Goal: Navigation & Orientation: Find specific page/section

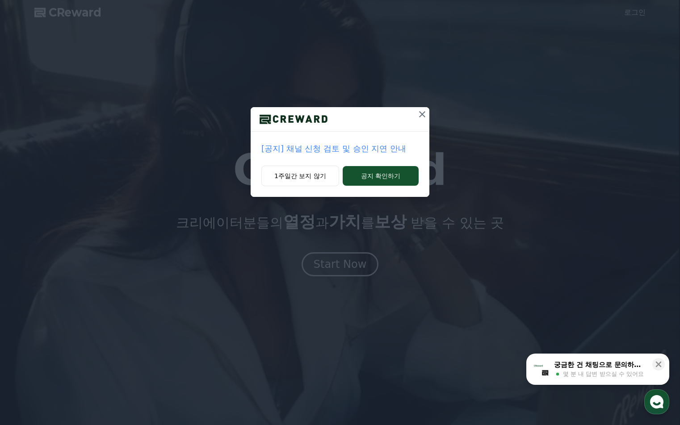
click at [396, 114] on div at bounding box center [340, 119] width 179 height 25
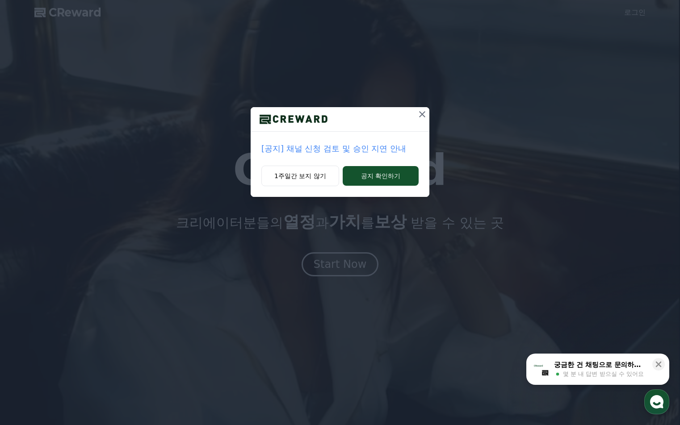
click at [419, 114] on icon at bounding box center [422, 114] width 11 height 11
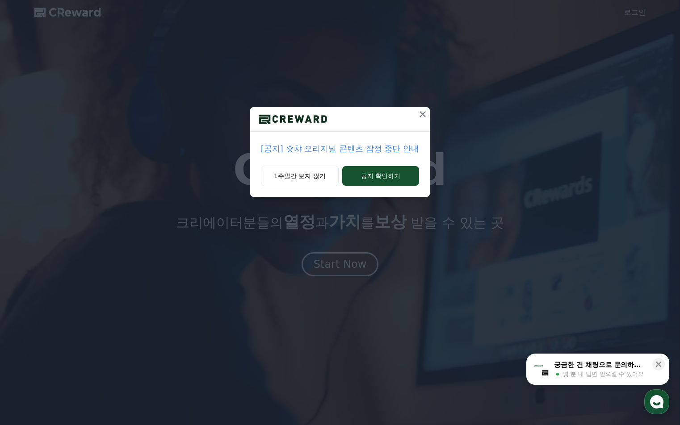
click at [425, 114] on icon at bounding box center [422, 114] width 11 height 11
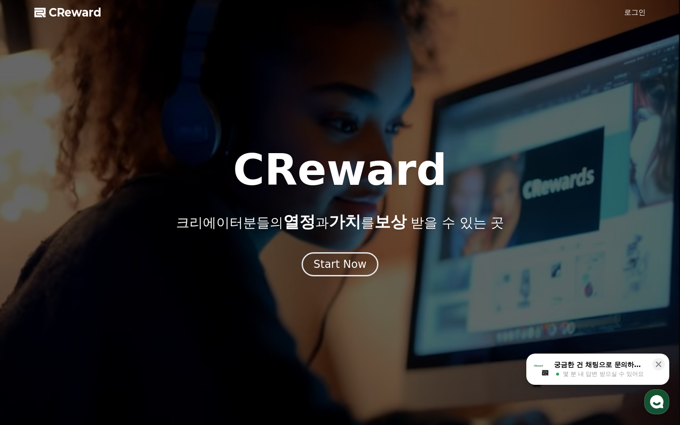
drag, startPoint x: 545, startPoint y: 78, endPoint x: 609, endPoint y: 31, distance: 78.7
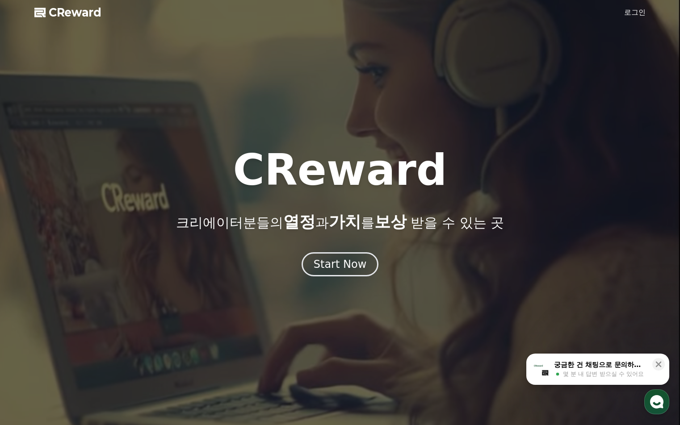
click at [545, 78] on div at bounding box center [340, 212] width 680 height 425
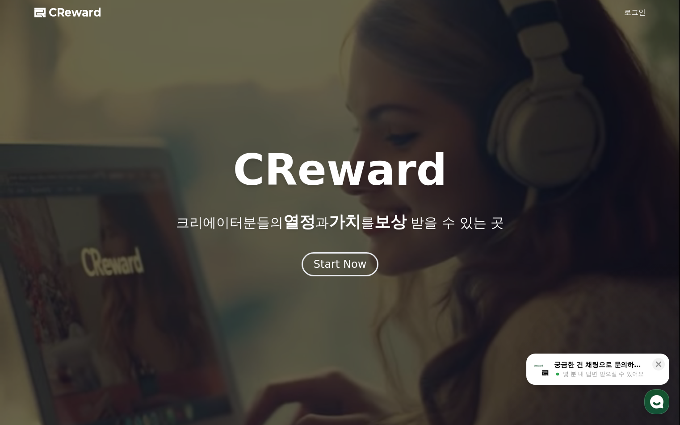
click at [638, 4] on div at bounding box center [340, 212] width 680 height 425
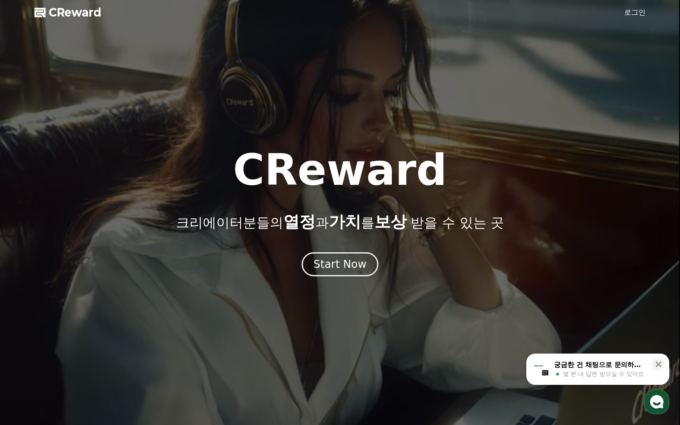
click at [638, 9] on link "로그인" at bounding box center [634, 12] width 21 height 11
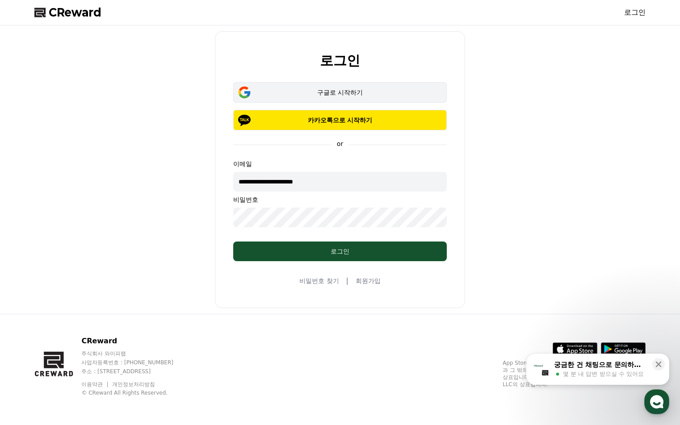
click at [398, 98] on button "구글로 시작하기" at bounding box center [340, 92] width 214 height 21
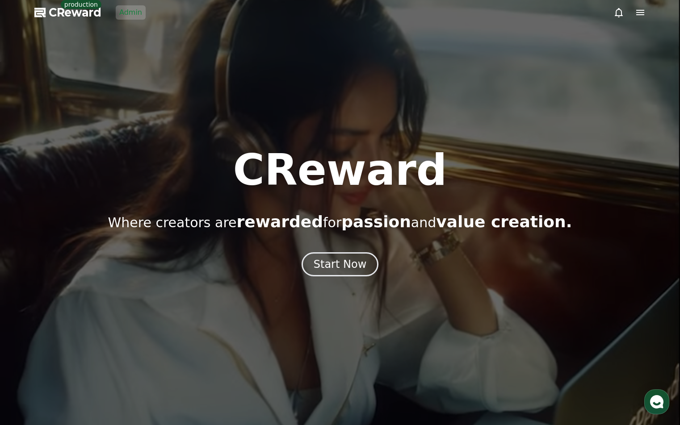
click at [106, 76] on div at bounding box center [340, 212] width 680 height 425
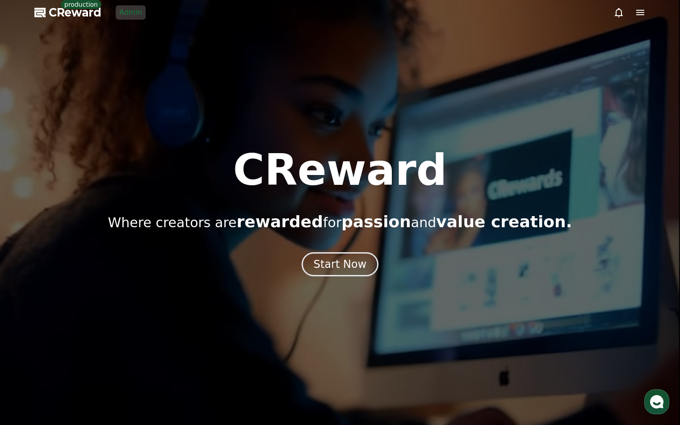
click at [141, 17] on link "Admin" at bounding box center [131, 12] width 30 height 14
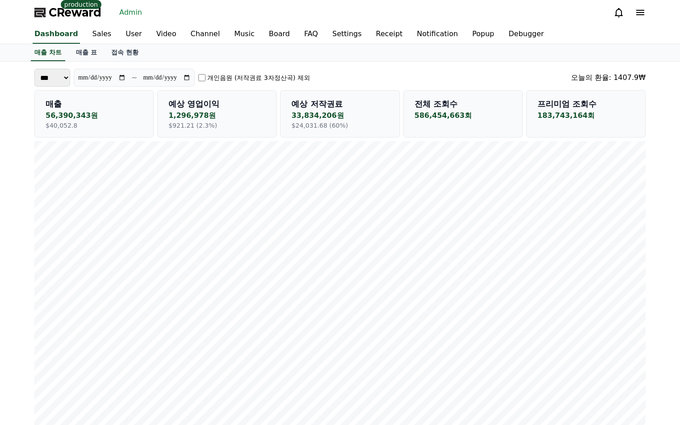
click at [72, 54] on link "매출 표" at bounding box center [86, 52] width 35 height 17
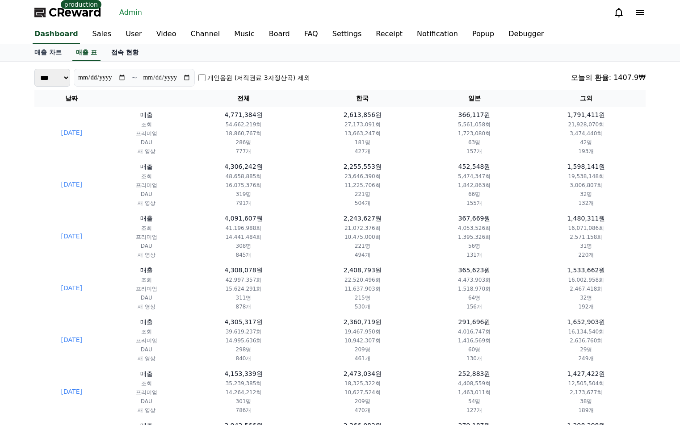
click at [104, 55] on link "접속 현황" at bounding box center [125, 52] width 42 height 17
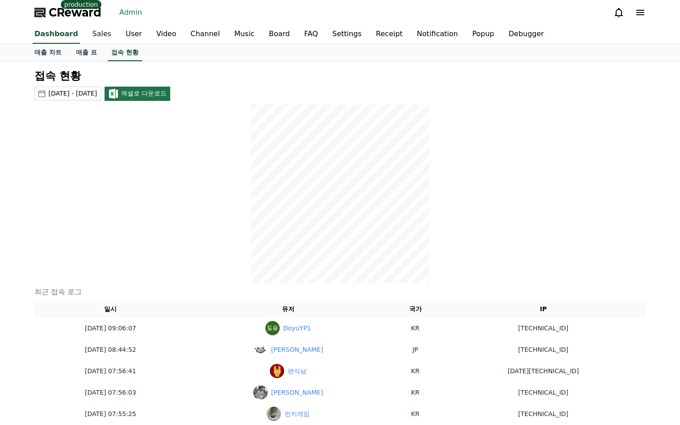
click at [94, 30] on link "Sales" at bounding box center [102, 34] width 34 height 19
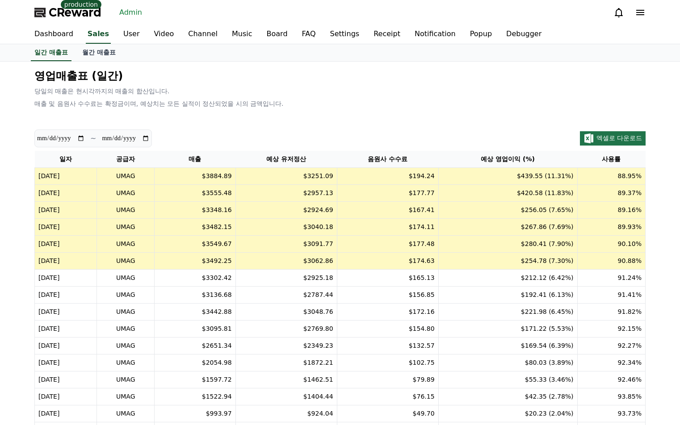
click at [384, 101] on p "매출 및 음원사 수수료는 확정금이며, 예상치는 모든 실적이 정산되었을 시의 금액입니다." at bounding box center [339, 103] width 611 height 9
click at [216, 97] on div "영업매출표 (일간) 당일의 매출은 현시각까지의 매출의 합산입니다. 매출 및 음원사 수수료는 확정금이며, 예상치는 모든 실적이 정산되었을 시의 …" at bounding box center [340, 88] width 619 height 46
click at [216, 99] on p "매출 및 음원사 수수료는 확정금이며, 예상치는 모든 실적이 정산되었을 시의 금액입니다." at bounding box center [339, 103] width 611 height 9
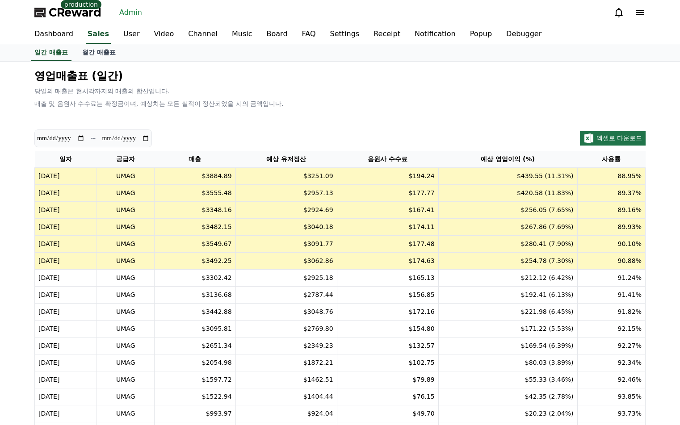
click at [105, 95] on p "당일의 매출은 현시각까지의 매출의 합산입니다." at bounding box center [339, 91] width 611 height 9
click at [244, 96] on div "영업매출표 (일간) 당일의 매출은 현시각까지의 매출의 합산입니다. 매출 및 음원사 수수료는 확정금이며, 예상치는 모든 실적이 정산되었을 시의 …" at bounding box center [340, 88] width 619 height 46
click at [328, 91] on p "당일의 매출은 현시각까지의 매출의 합산입니다." at bounding box center [339, 91] width 611 height 9
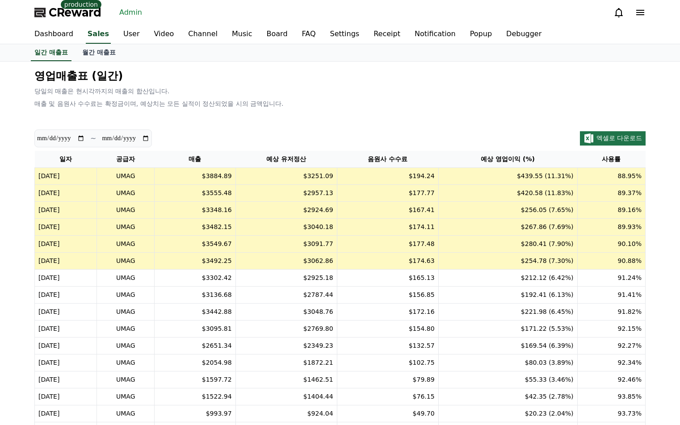
click at [474, 102] on p "매출 및 음원사 수수료는 확정금이며, 예상치는 모든 실적이 정산되었을 시의 금액입니다." at bounding box center [339, 103] width 611 height 9
click at [473, 105] on p "매출 및 음원사 수수료는 확정금이며, 예상치는 모든 실적이 정산되었을 시의 금액입니다." at bounding box center [339, 103] width 611 height 9
click at [473, 104] on p "매출 및 음원사 수수료는 확정금이며, 예상치는 모든 실적이 정산되었을 시의 금액입니다." at bounding box center [339, 103] width 611 height 9
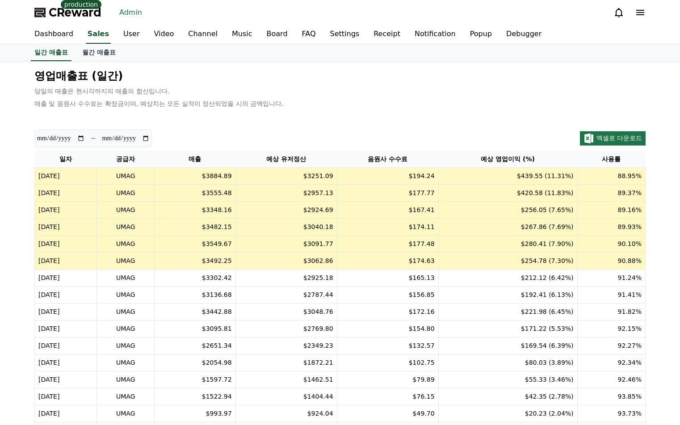
click at [473, 104] on p "매출 및 음원사 수수료는 확정금이며, 예상치는 모든 실적이 정산되었을 시의 금액입니다." at bounding box center [339, 103] width 611 height 9
click at [472, 104] on p "매출 및 음원사 수수료는 확정금이며, 예상치는 모든 실적이 정산되었을 시의 금액입니다." at bounding box center [339, 103] width 611 height 9
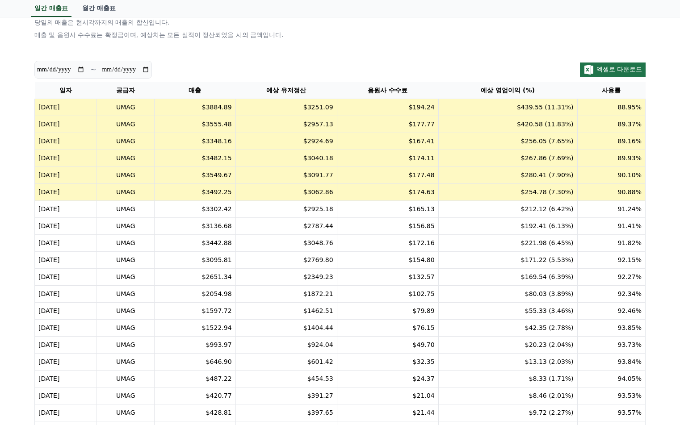
click at [495, 137] on td "$256.05 (7.65%)" at bounding box center [507, 141] width 139 height 17
click at [500, 143] on td "$256.05 (7.65%)" at bounding box center [507, 141] width 139 height 17
click at [545, 105] on td "$439.55 (11.31%)" at bounding box center [507, 107] width 139 height 17
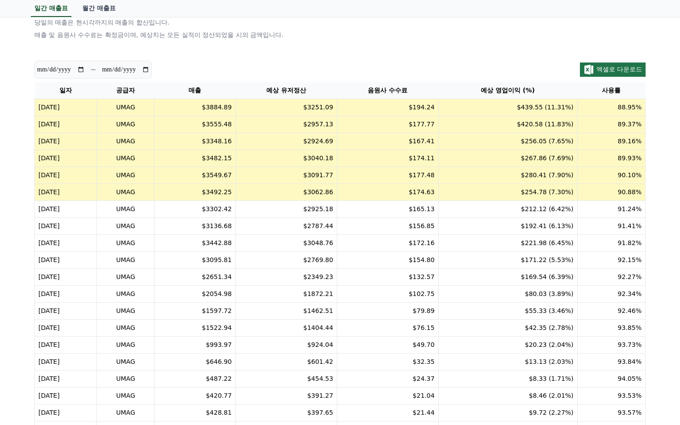
click at [545, 105] on td "$439.55 (11.31%)" at bounding box center [507, 107] width 139 height 17
click at [543, 118] on td "$420.58 (11.83%)" at bounding box center [507, 124] width 139 height 17
drag, startPoint x: 529, startPoint y: 108, endPoint x: 549, endPoint y: 109, distance: 20.1
click at [549, 109] on td "$439.55 (11.31%)" at bounding box center [507, 107] width 139 height 17
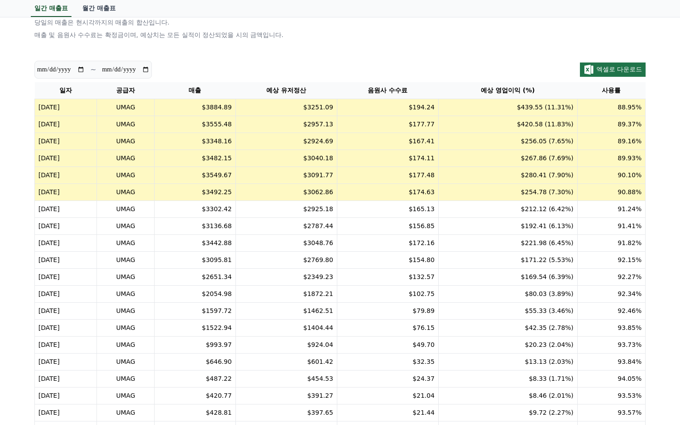
click at [549, 109] on td "$439.55 (11.31%)" at bounding box center [507, 107] width 139 height 17
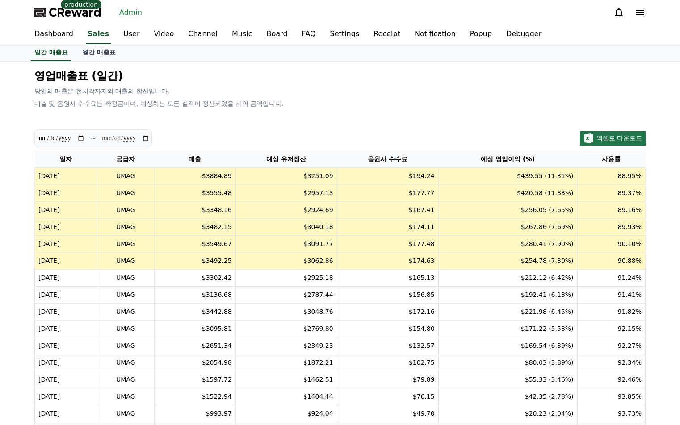
click at [328, 106] on p "매출 및 음원사 수수료는 확정금이며, 예상치는 모든 실적이 정산되었을 시의 금액입니다." at bounding box center [339, 103] width 611 height 9
click at [77, 54] on link "월간 매출표" at bounding box center [99, 52] width 48 height 17
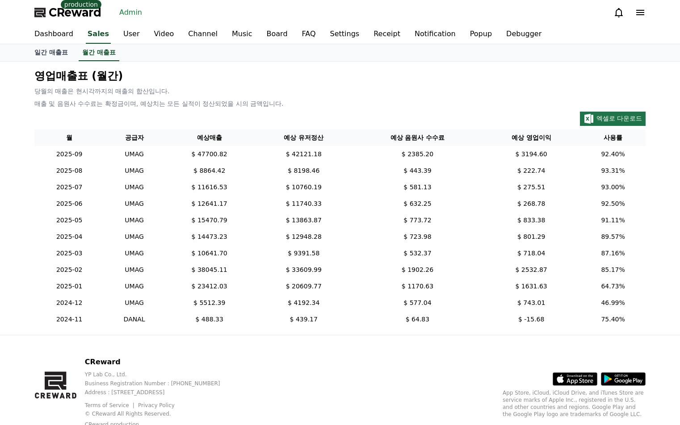
click at [216, 108] on div "영업매출표 (월간) 당월의 매출은 현시각까지의 매출의 합산입니다. 매출 및 음원사 수수료는 확정금이며, 예상치는 모든 실적이 정산되었을 시의 …" at bounding box center [340, 198] width 619 height 266
click at [227, 103] on p "매출 및 음원사 수수료는 확정금이며, 예상치는 모든 실적이 정산되었을 시의 금액입니다." at bounding box center [339, 103] width 611 height 9
click at [305, 112] on div "엑셀로 다운로드" at bounding box center [339, 119] width 611 height 14
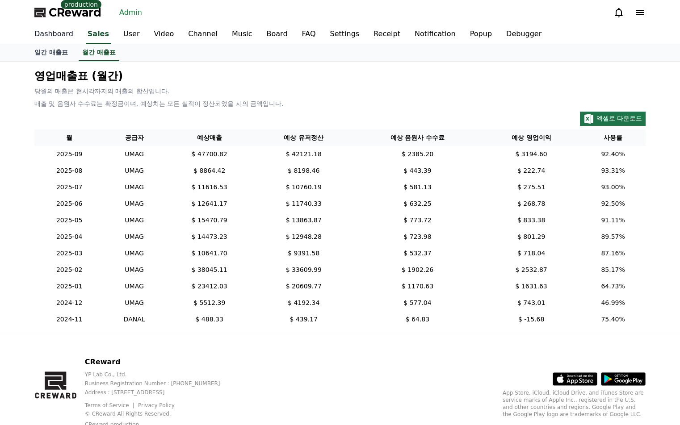
click at [45, 36] on link "Dashboard" at bounding box center [53, 34] width 53 height 19
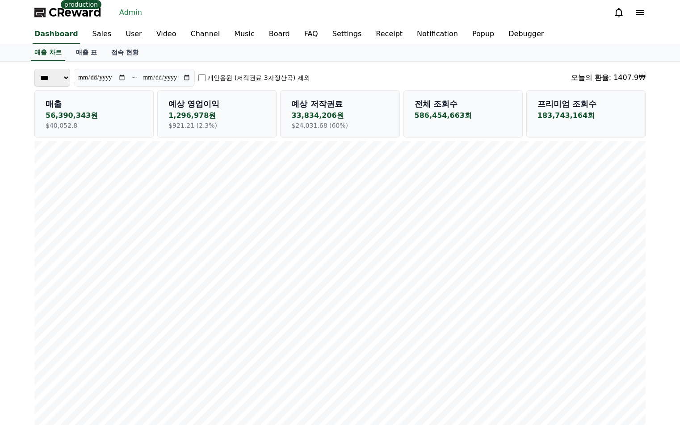
click at [129, 31] on link "User" at bounding box center [133, 34] width 30 height 19
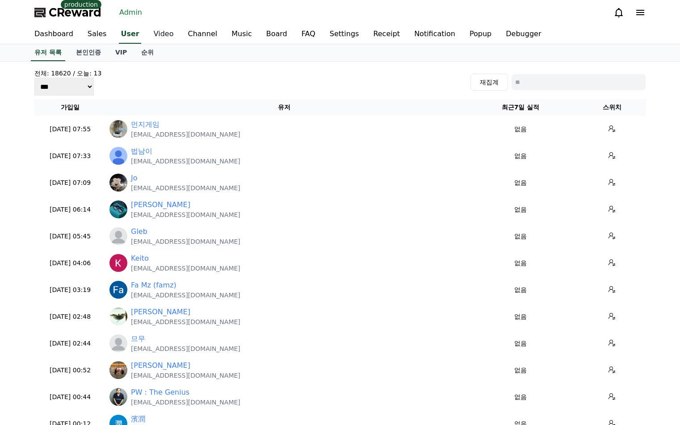
click at [150, 34] on link "Video" at bounding box center [164, 34] width 34 height 19
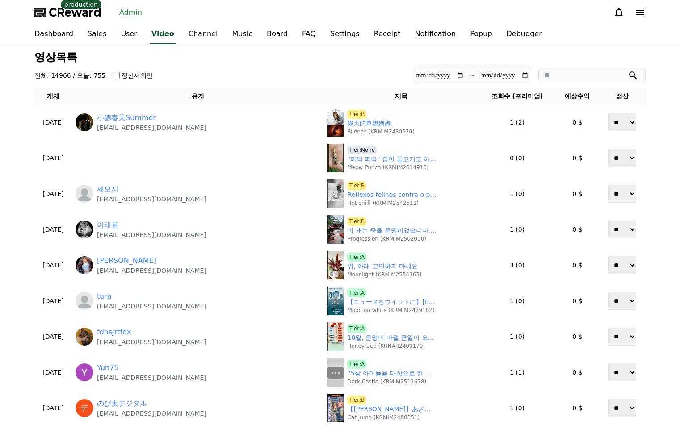
click at [190, 34] on link "Channel" at bounding box center [203, 34] width 44 height 19
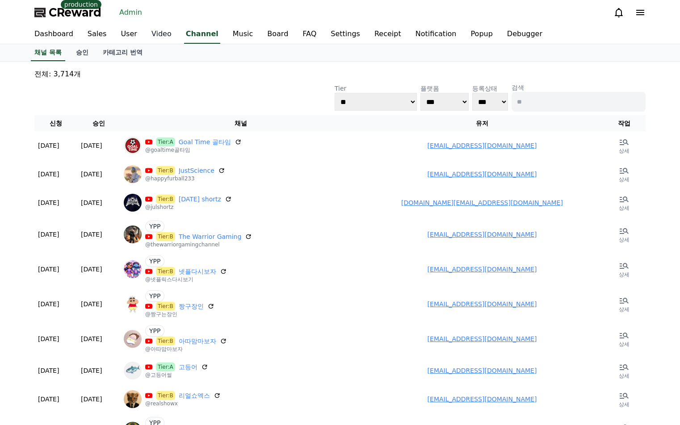
click at [166, 35] on link "Video" at bounding box center [161, 34] width 34 height 19
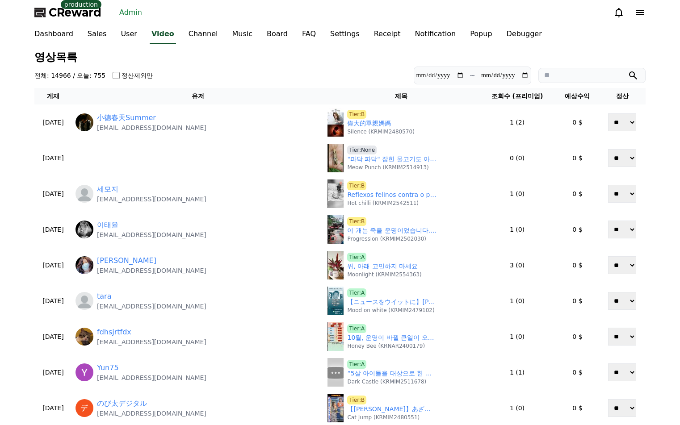
click at [285, 67] on section "**********" at bounding box center [339, 76] width 611 height 18
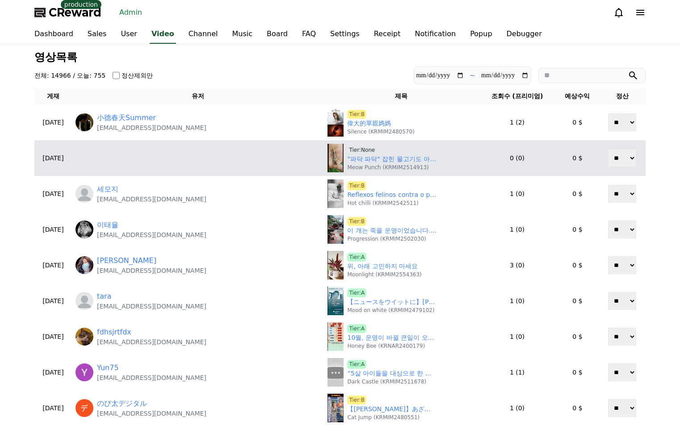
click at [142, 158] on td at bounding box center [198, 158] width 252 height 36
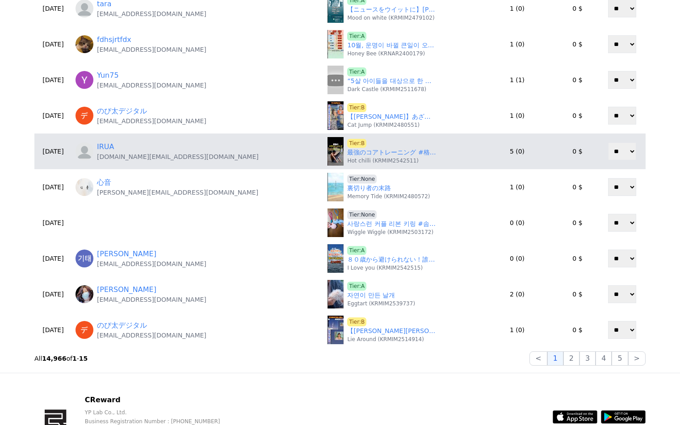
scroll to position [370, 0]
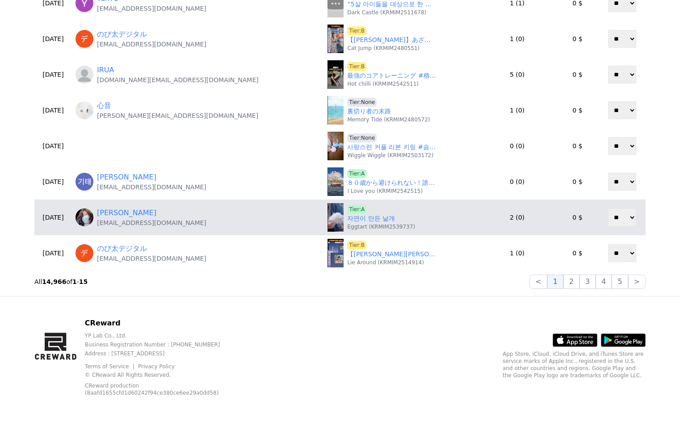
click at [93, 217] on img at bounding box center [85, 218] width 18 height 18
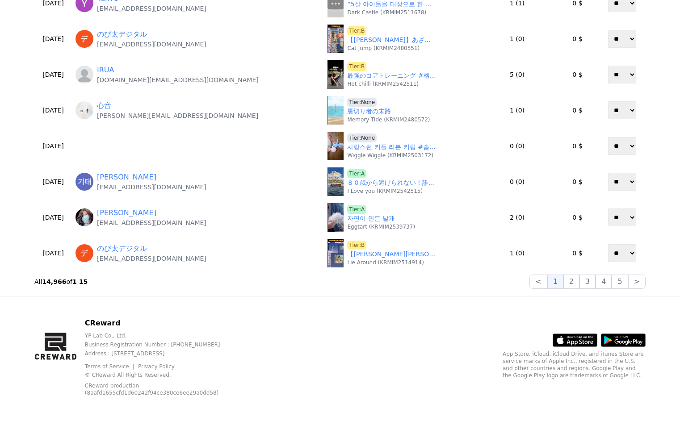
click at [333, 308] on div "CReward YP Lab Co., Ltd. Business Registration Number : 655-81-03655 Address : …" at bounding box center [340, 361] width 626 height 129
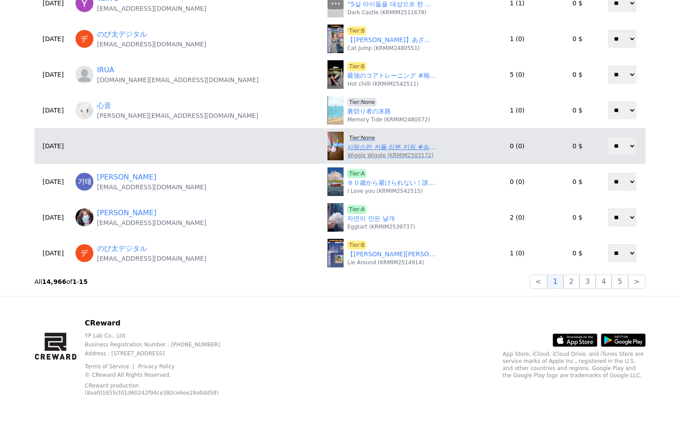
scroll to position [0, 0]
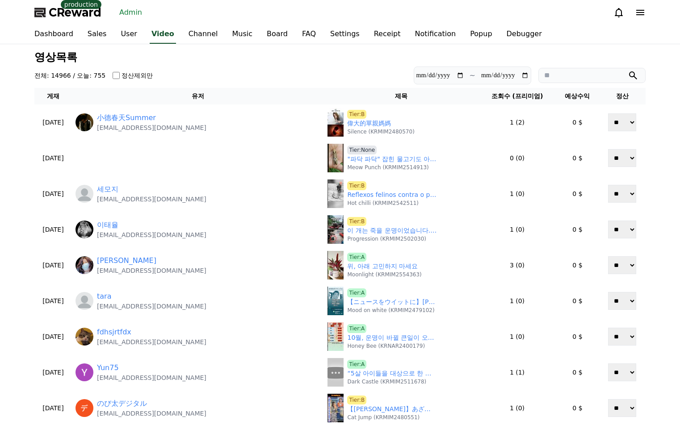
click at [206, 48] on div "**********" at bounding box center [340, 355] width 619 height 615
click at [58, 34] on link "Dashboard" at bounding box center [53, 34] width 53 height 19
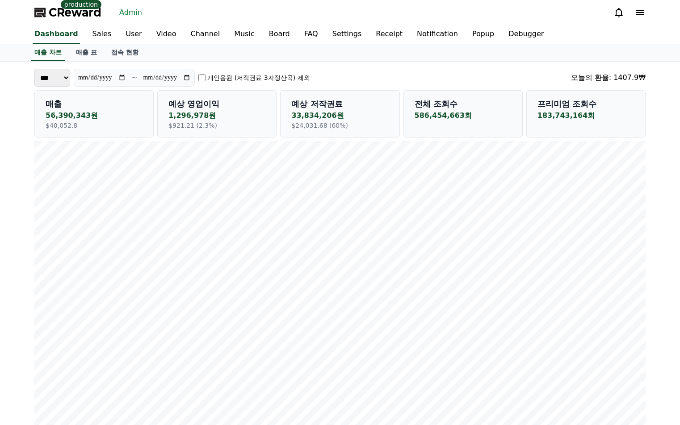
click at [219, 59] on div "매출 차트 매출 표 접속 현황" at bounding box center [340, 52] width 626 height 17
click at [241, 8] on div "CReward production Admin" at bounding box center [340, 12] width 626 height 25
click at [152, 27] on link "Video" at bounding box center [166, 34] width 34 height 19
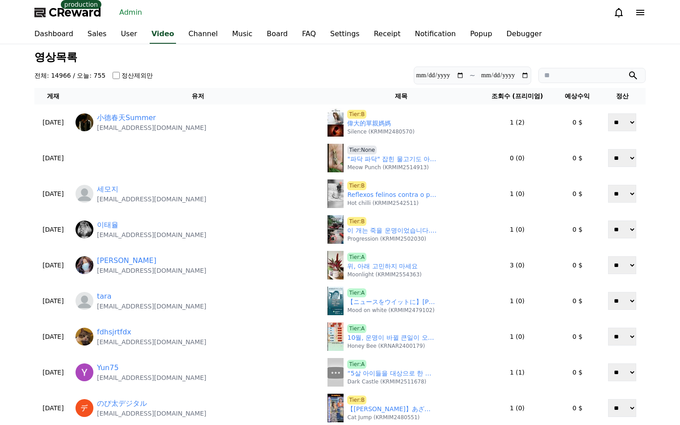
click at [257, 63] on div "**********" at bounding box center [340, 355] width 619 height 615
click at [188, 40] on link "Channel" at bounding box center [203, 34] width 44 height 19
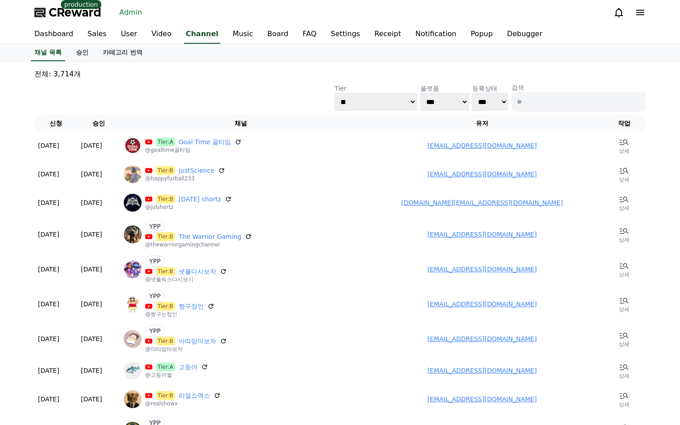
click at [276, 72] on p "전체: 3,714개" at bounding box center [339, 74] width 611 height 11
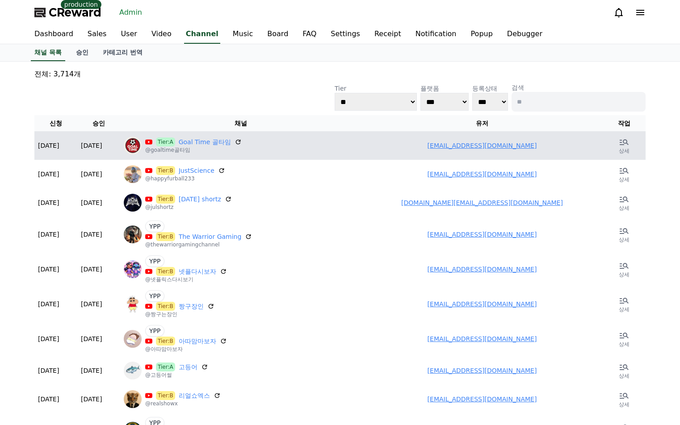
click at [485, 146] on link "skchi9099@gmail.com" at bounding box center [482, 145] width 109 height 7
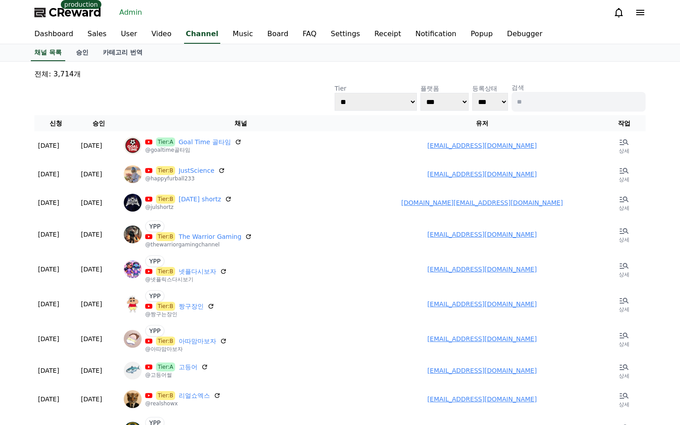
click at [262, 105] on div "**********" at bounding box center [339, 97] width 611 height 29
click at [526, 63] on div "**********" at bounding box center [340, 415] width 626 height 707
click at [526, 67] on div "**********" at bounding box center [340, 415] width 619 height 700
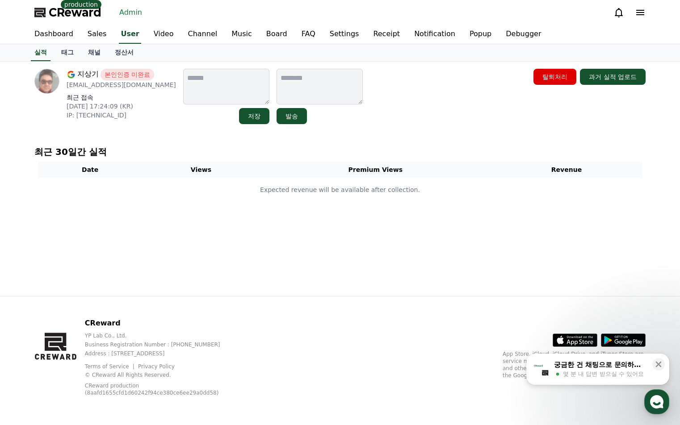
click at [474, 67] on div "지상기 본인인증 미완료 [EMAIL_ADDRESS][DOMAIN_NAME] 최근 접속 [DATE] 17:24:09 (KR) IP: [TECHN…" at bounding box center [340, 96] width 619 height 63
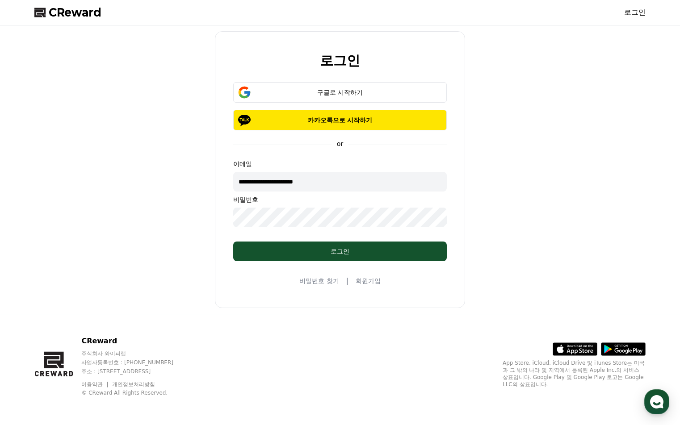
click at [509, 165] on div "**********" at bounding box center [340, 170] width 619 height 282
click at [382, 183] on input "**********" at bounding box center [340, 182] width 214 height 20
click at [486, 158] on div "**********" at bounding box center [340, 170] width 619 height 282
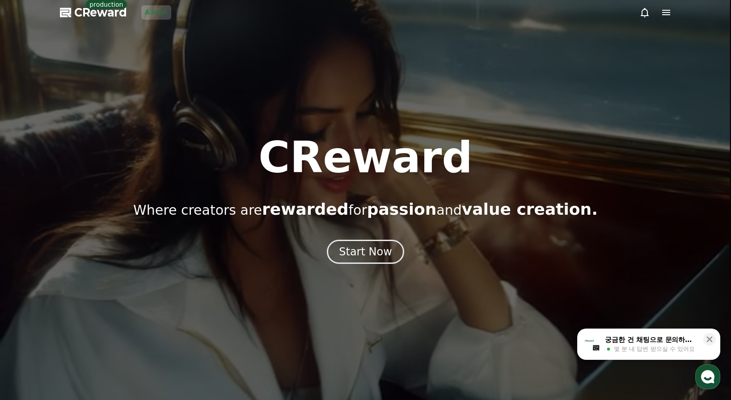
click at [284, 59] on div at bounding box center [365, 200] width 731 height 400
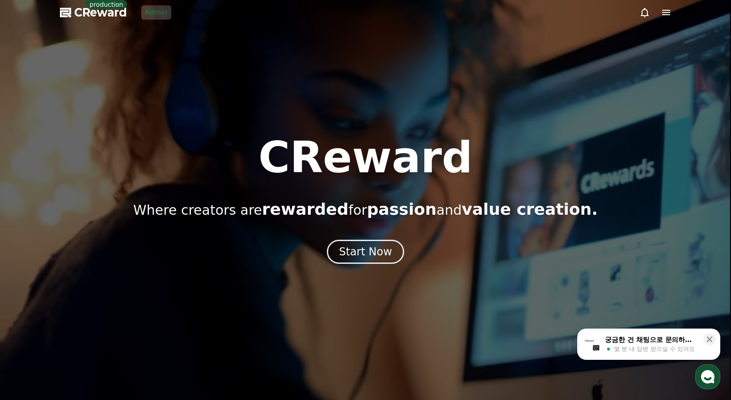
click at [150, 7] on link "Admin" at bounding box center [156, 12] width 30 height 14
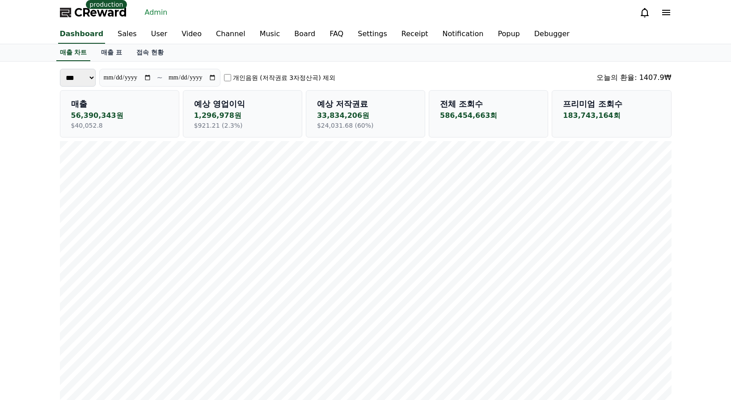
click at [383, 83] on div "**********" at bounding box center [365, 78] width 611 height 18
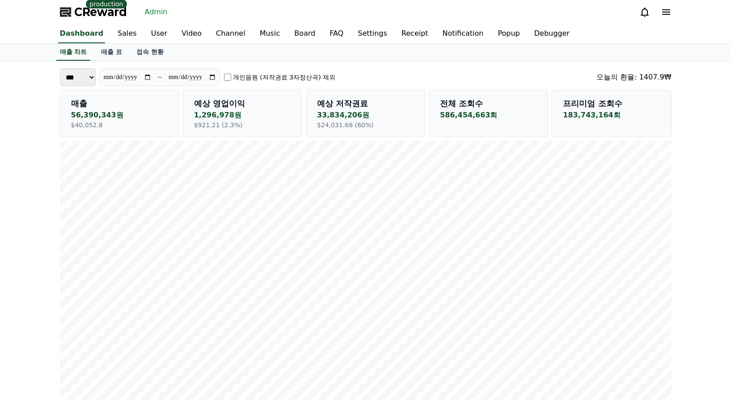
scroll to position [157, 0]
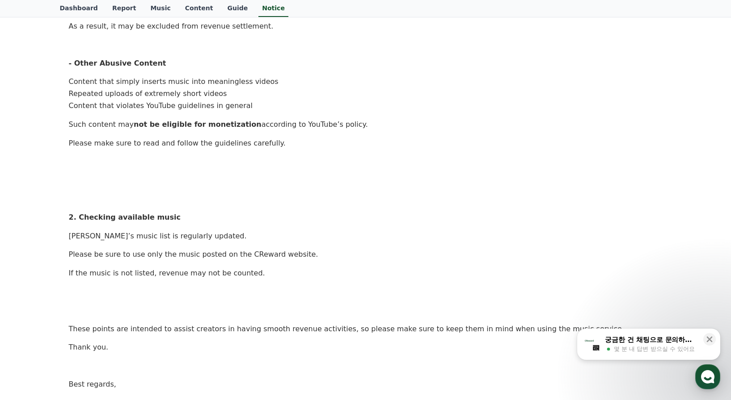
scroll to position [403, 0]
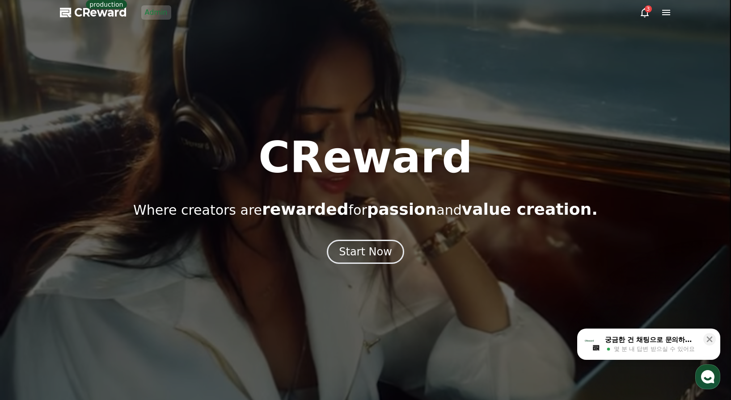
drag, startPoint x: 234, startPoint y: 104, endPoint x: 156, endPoint y: 95, distance: 78.7
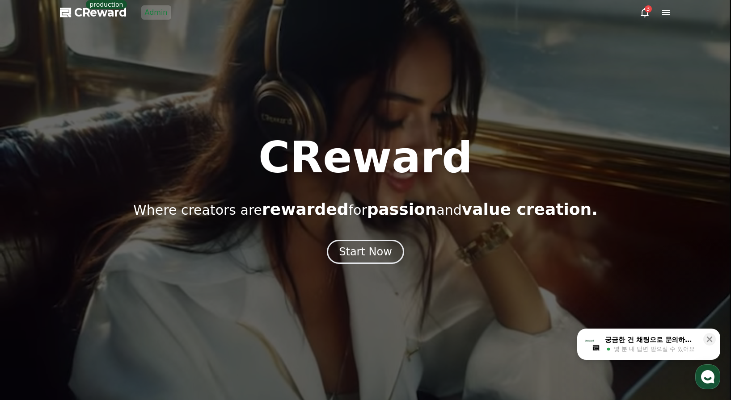
click at [179, 94] on div at bounding box center [365, 200] width 731 height 400
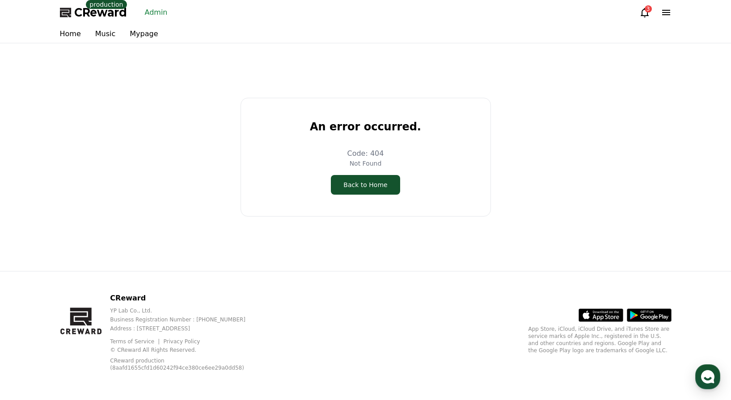
click at [626, 123] on div "An error occurred. Code: 404 Not Found Back to Home" at bounding box center [365, 157] width 619 height 221
click at [125, 95] on div "An error occurred. Code: 404 Not Found Back to Home" at bounding box center [365, 157] width 619 height 221
